Goal: Transaction & Acquisition: Purchase product/service

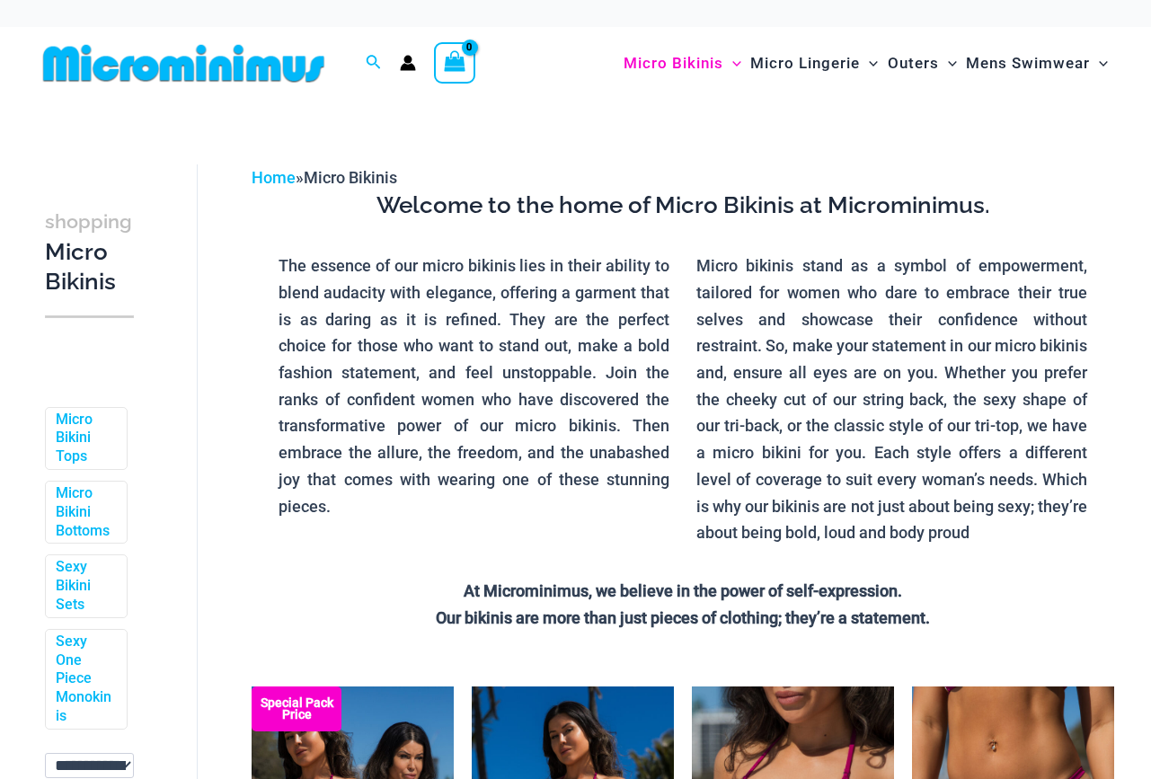
scroll to position [261, 0]
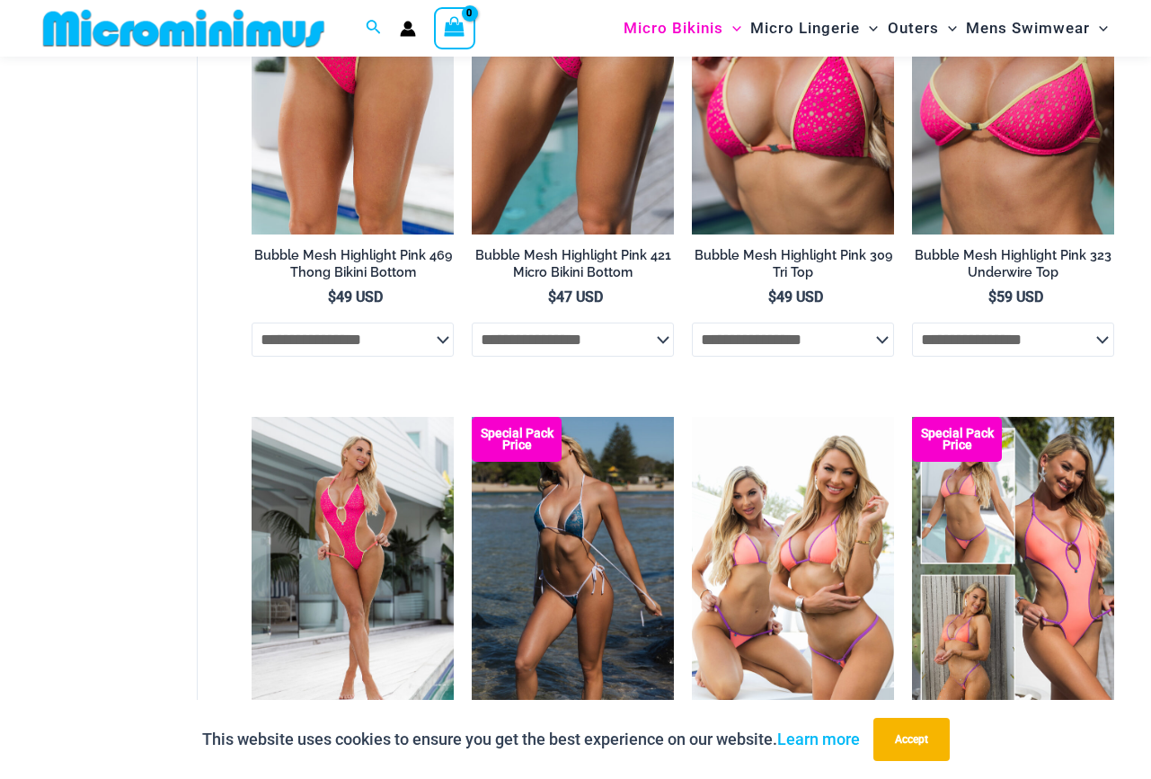
scroll to position [2685, 0]
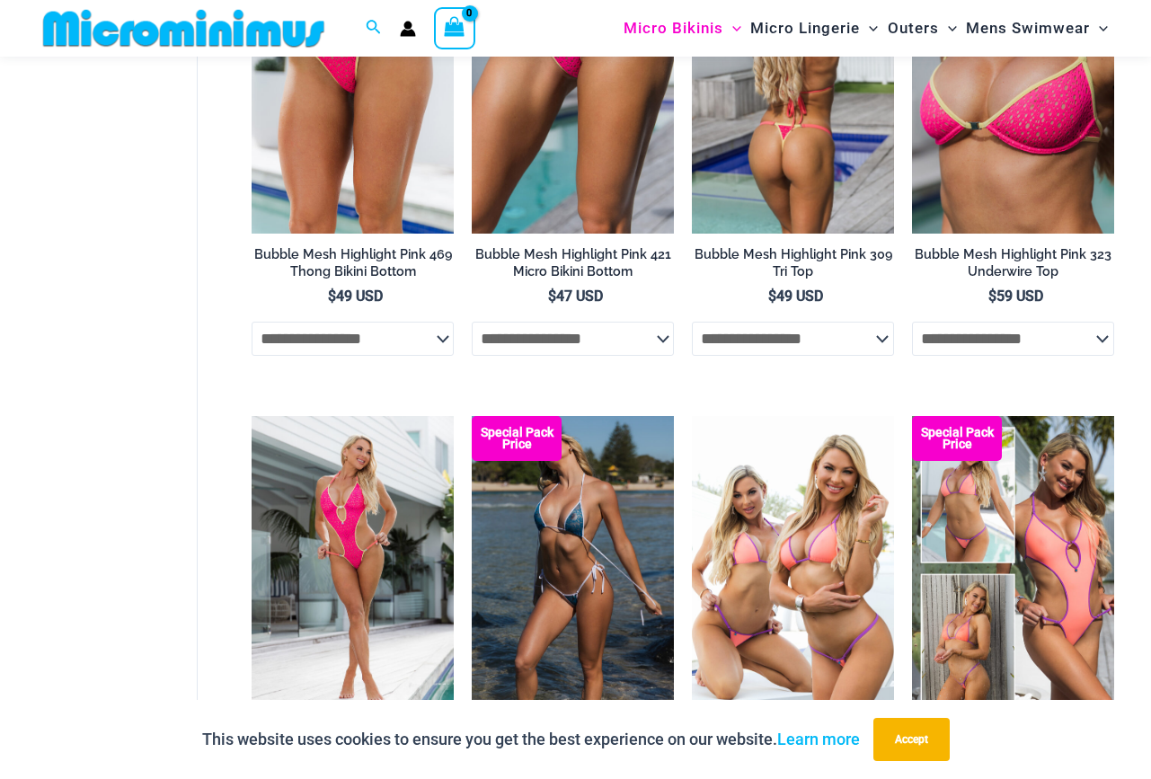
click at [769, 196] on img at bounding box center [793, 81] width 202 height 303
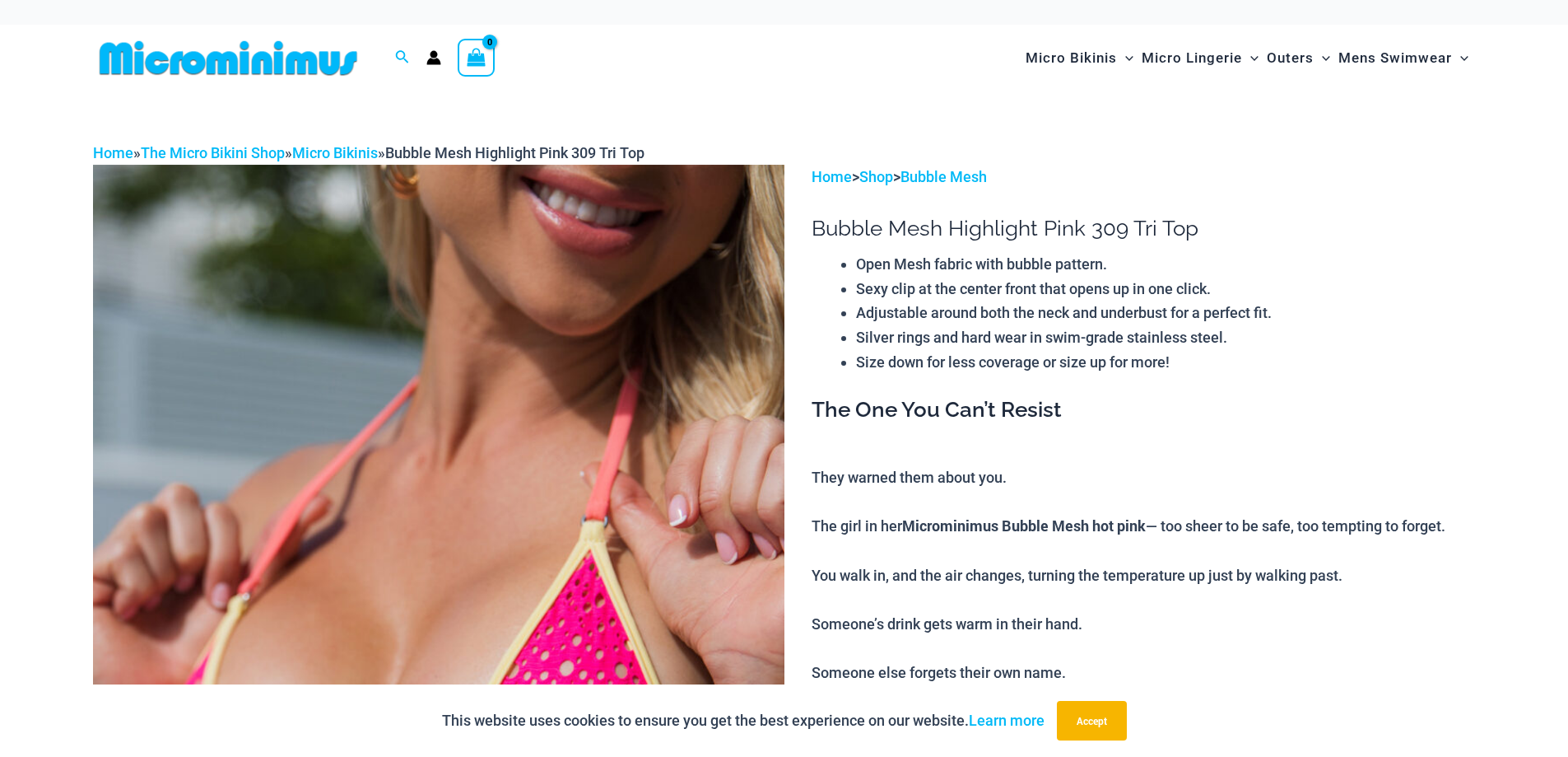
click at [556, 548] on img at bounding box center [439, 684] width 691 height 1037
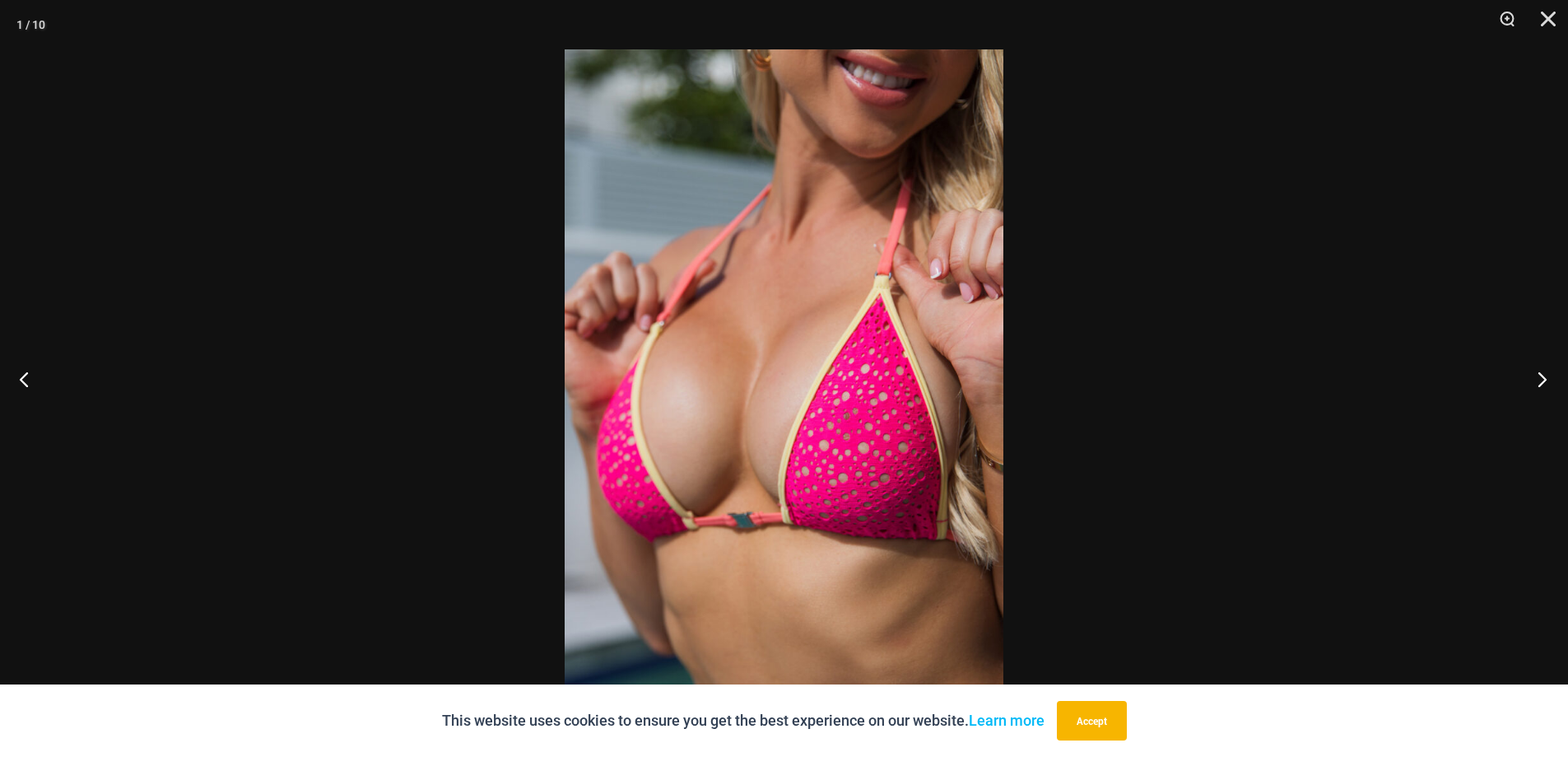
click at [1053, 378] on button "Next" at bounding box center [1537, 378] width 61 height 82
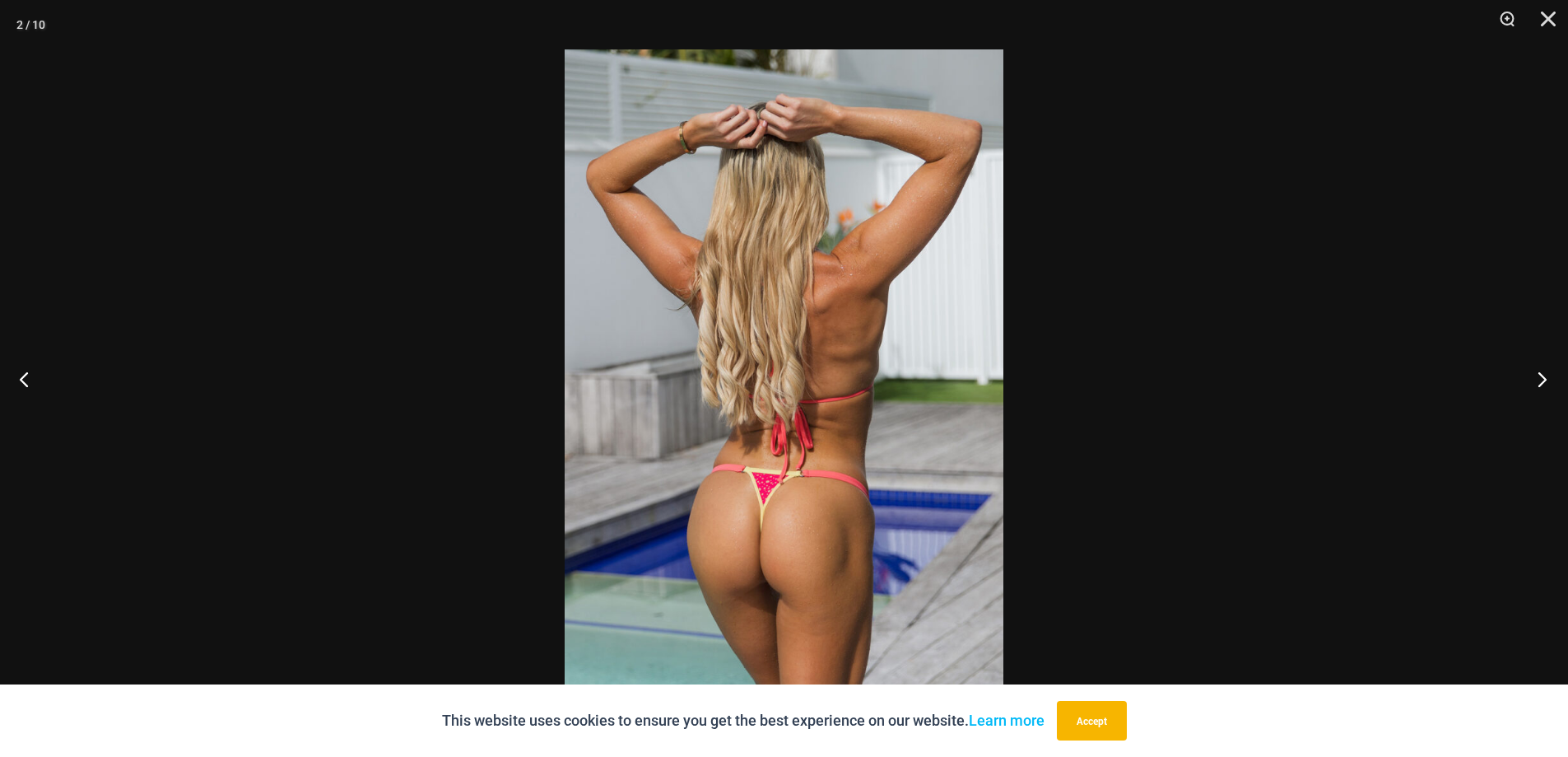
click at [1053, 378] on button "Next" at bounding box center [1537, 378] width 61 height 82
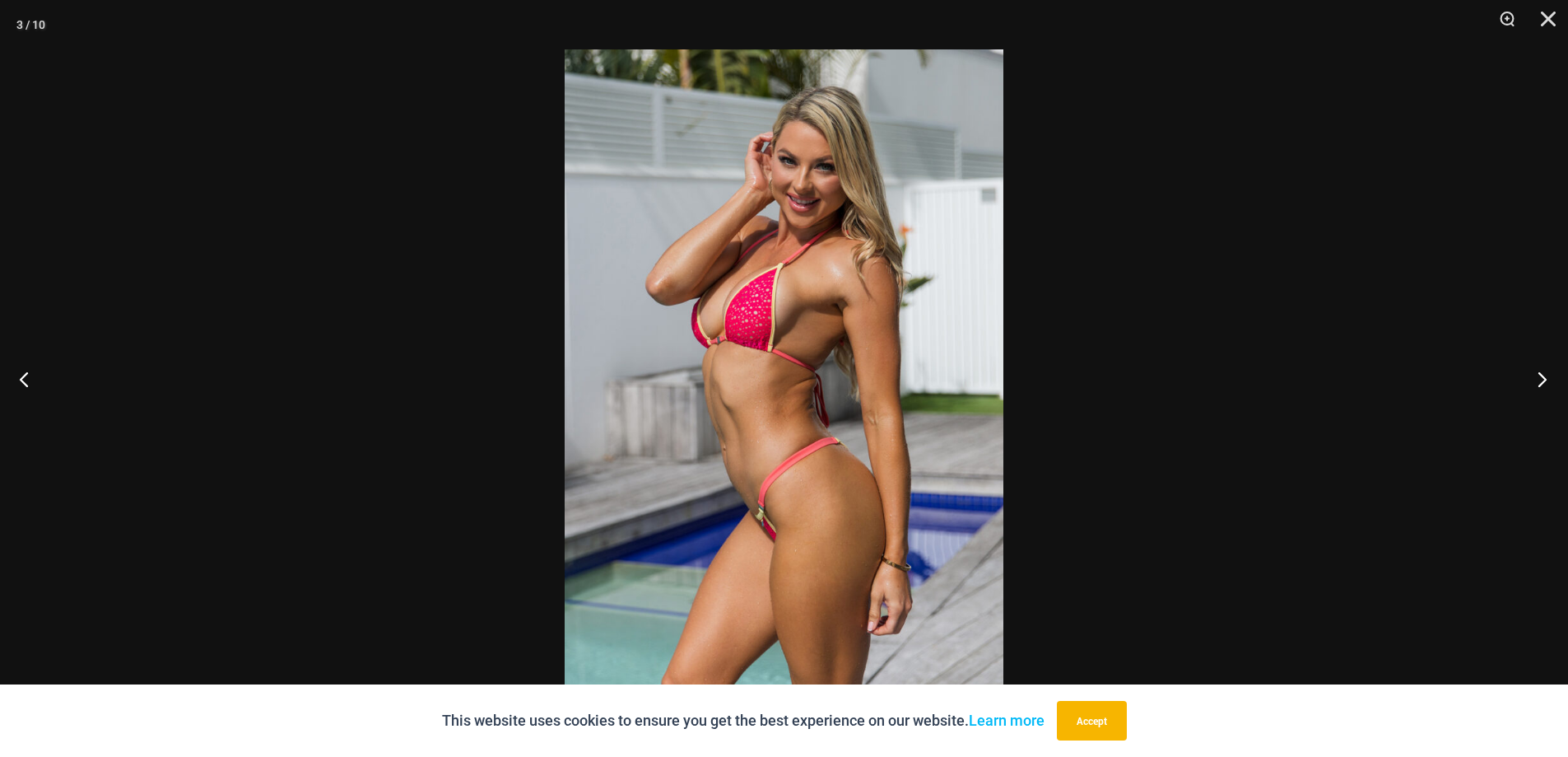
click at [1053, 378] on button "Next" at bounding box center [1537, 378] width 61 height 82
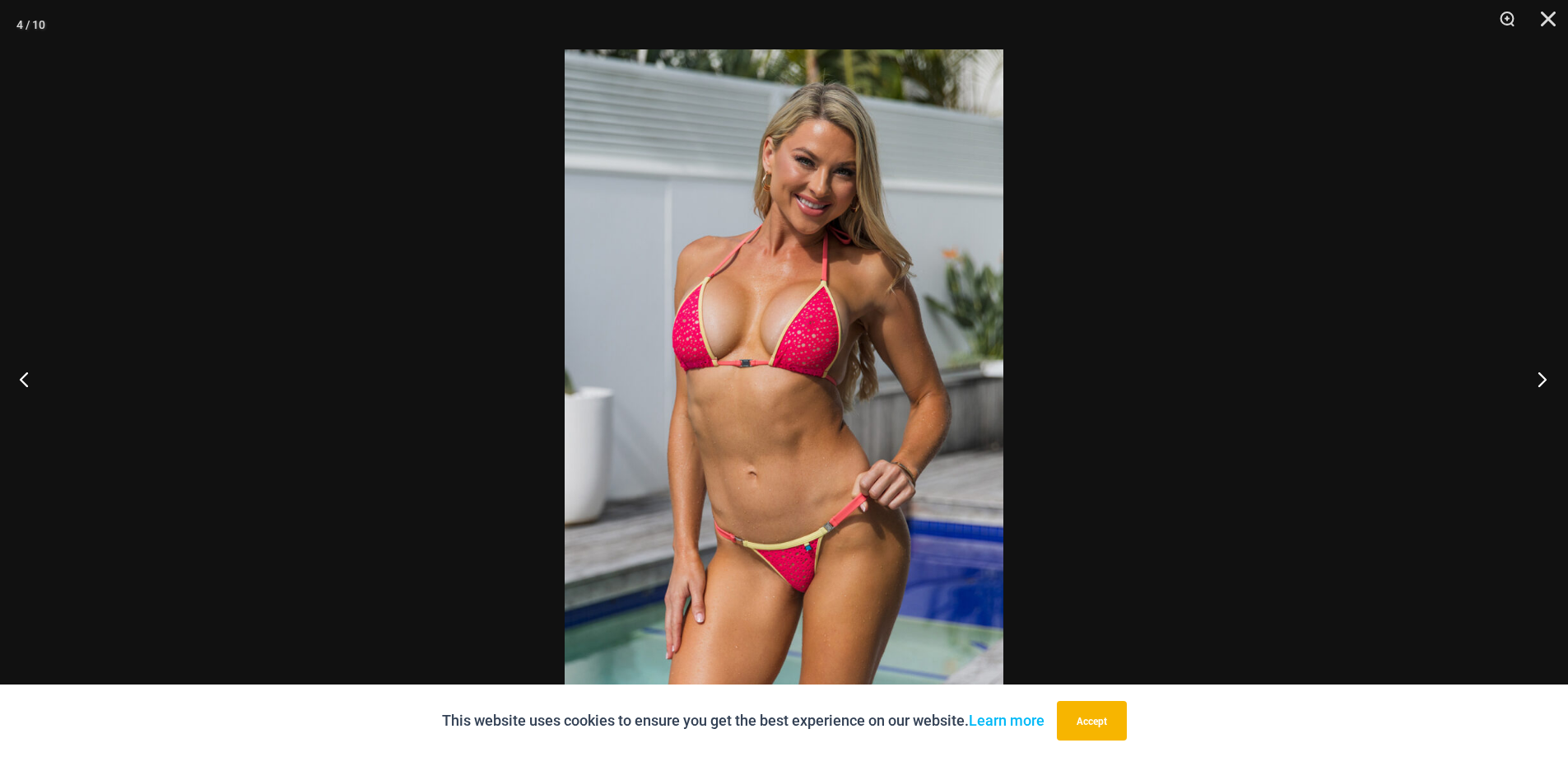
click at [1053, 378] on button "Next" at bounding box center [1537, 378] width 61 height 82
